Goal: Entertainment & Leisure: Consume media (video, audio)

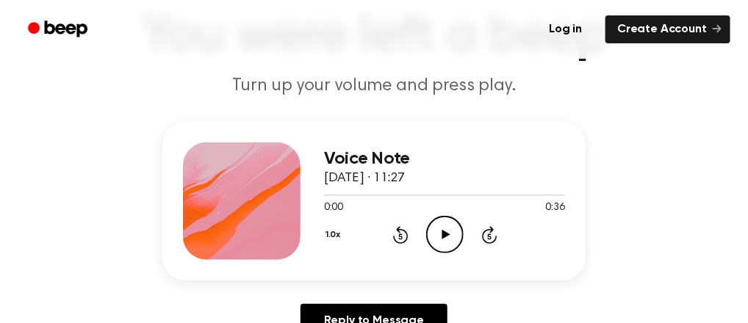
scroll to position [110, 0]
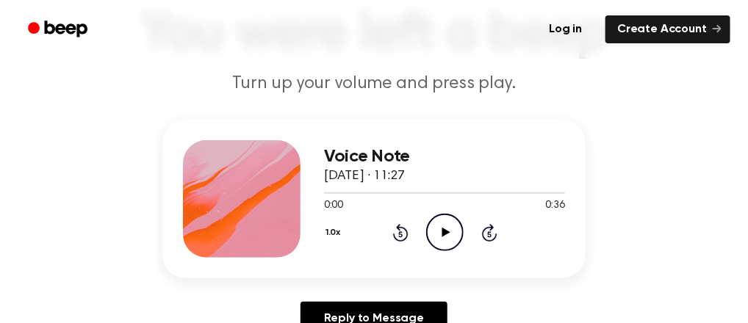
click at [440, 228] on icon "Play Audio" at bounding box center [444, 232] width 37 height 37
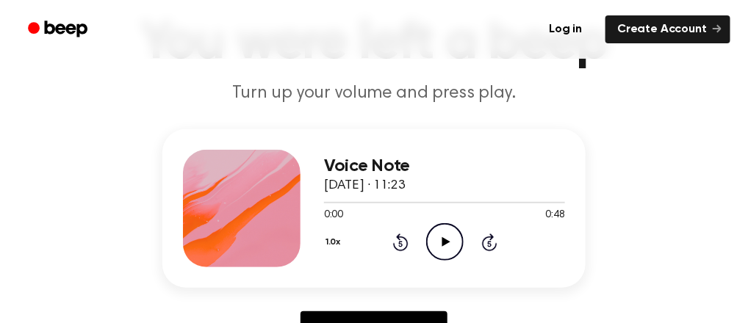
scroll to position [101, 0]
click at [440, 240] on icon "Play Audio" at bounding box center [444, 241] width 37 height 37
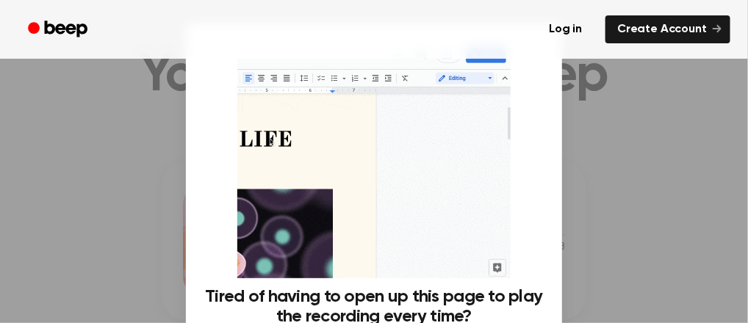
scroll to position [0, 0]
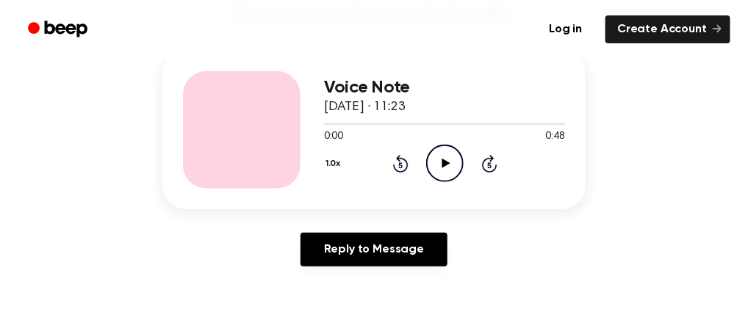
scroll to position [176, 0]
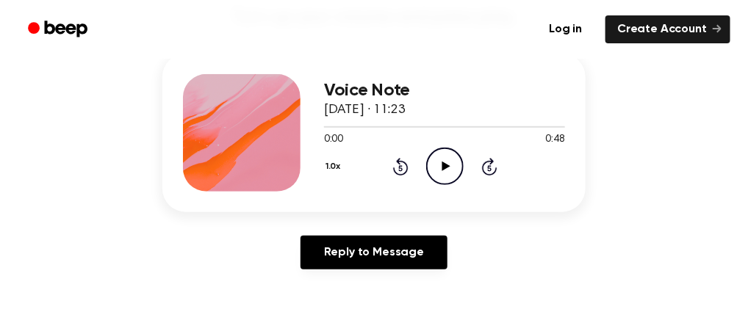
click at [444, 165] on icon at bounding box center [446, 167] width 8 height 10
